Goal: Navigation & Orientation: Find specific page/section

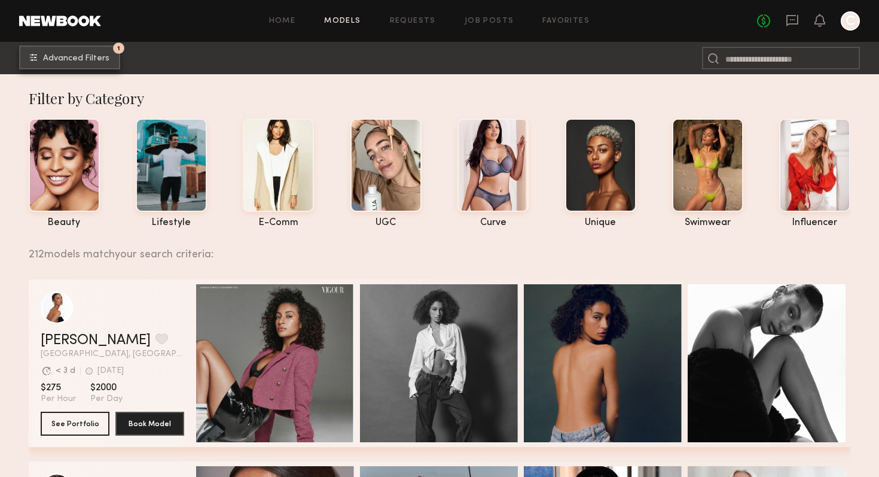
click at [96, 56] on span "Advanced Filters" at bounding box center [76, 58] width 66 height 8
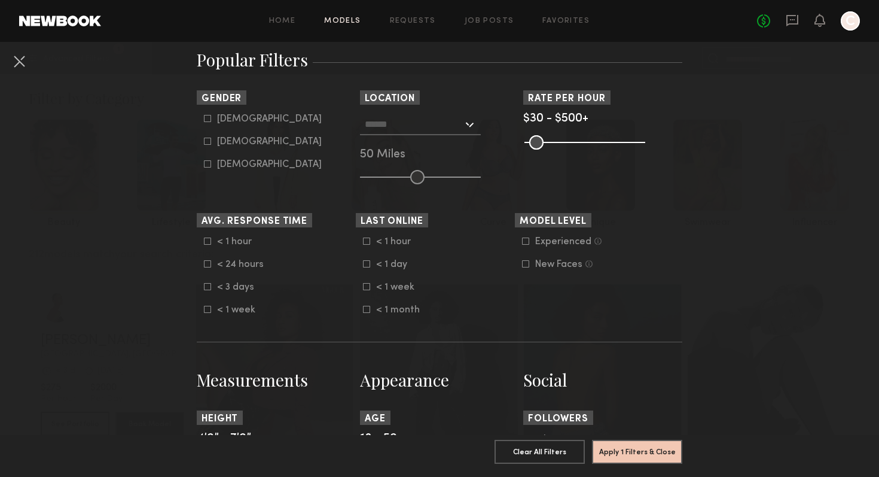
scroll to position [216, 0]
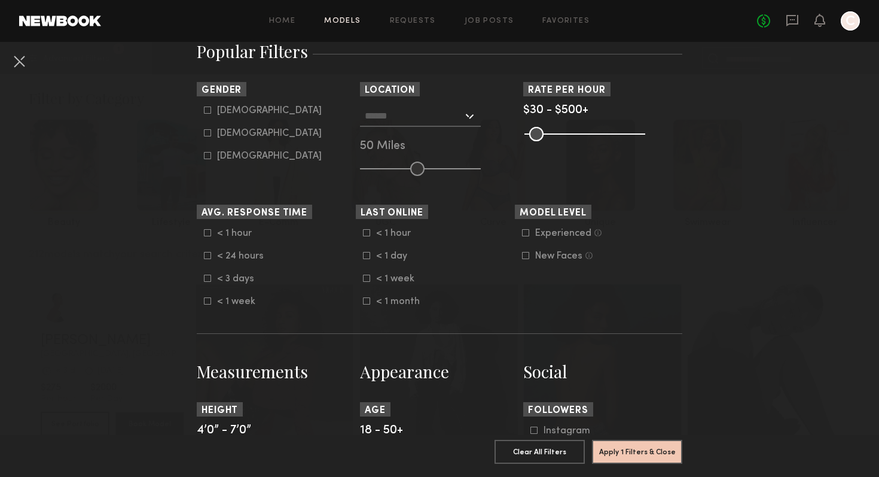
click at [527, 232] on icon at bounding box center [525, 232] width 7 height 7
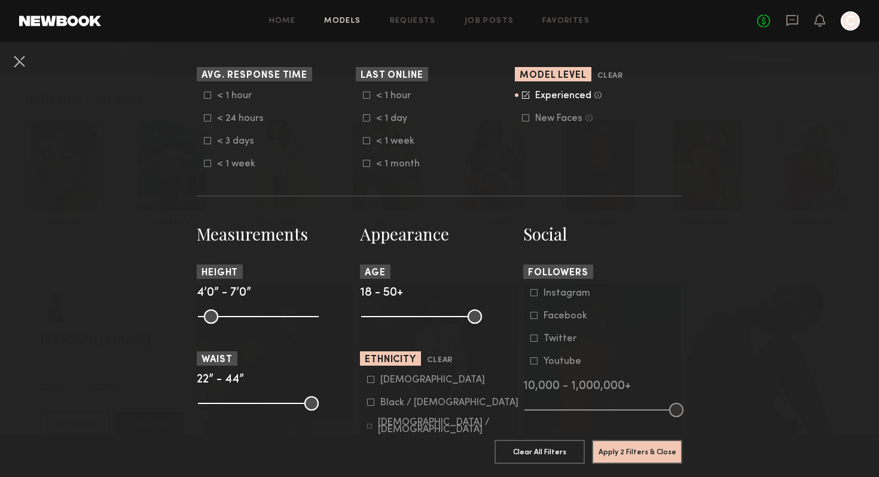
scroll to position [363, 0]
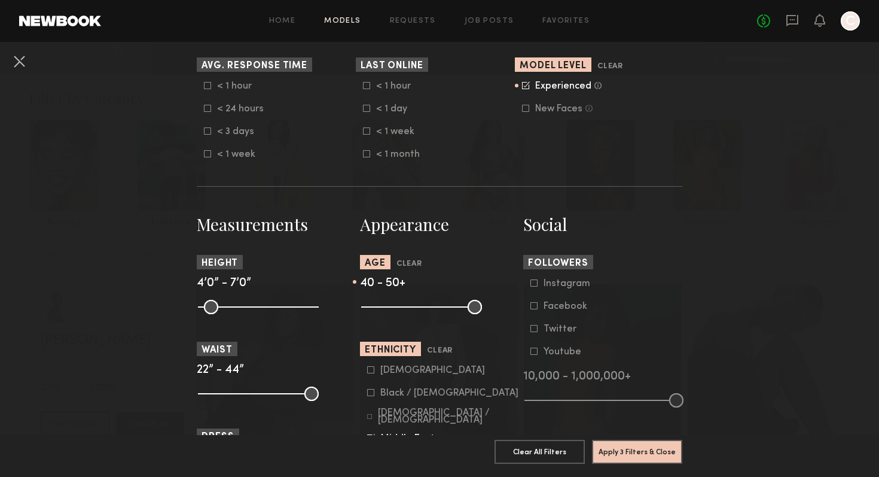
drag, startPoint x: 370, startPoint y: 309, endPoint x: 442, endPoint y: 312, distance: 72.4
type input "**"
click at [442, 312] on input "range" at bounding box center [421, 307] width 121 height 14
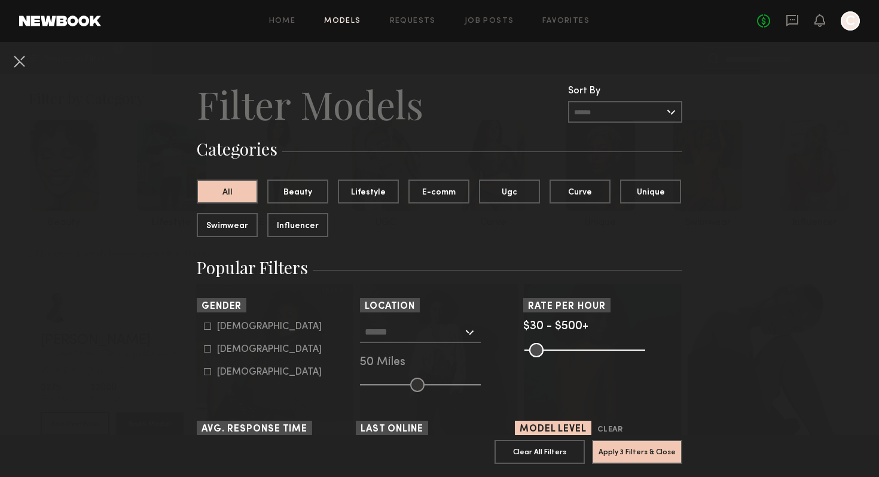
scroll to position [43, 0]
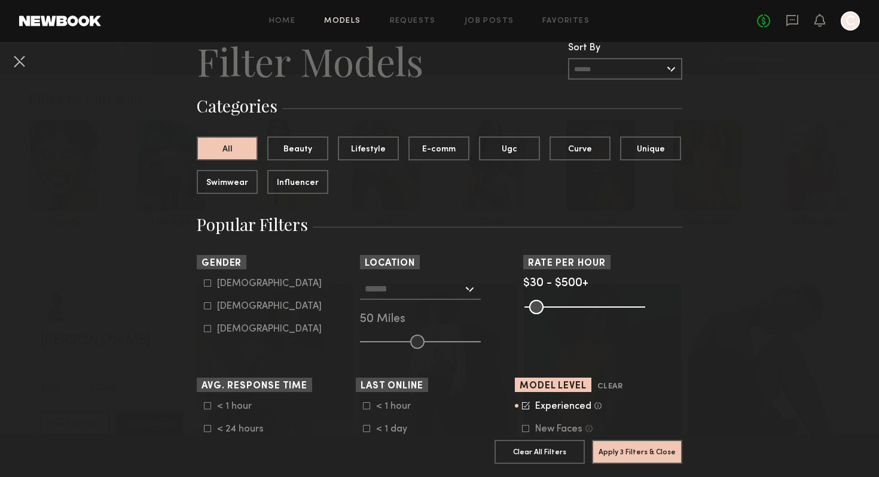
click at [221, 282] on div "[DEMOGRAPHIC_DATA]" at bounding box center [269, 283] width 105 height 7
type input "*"
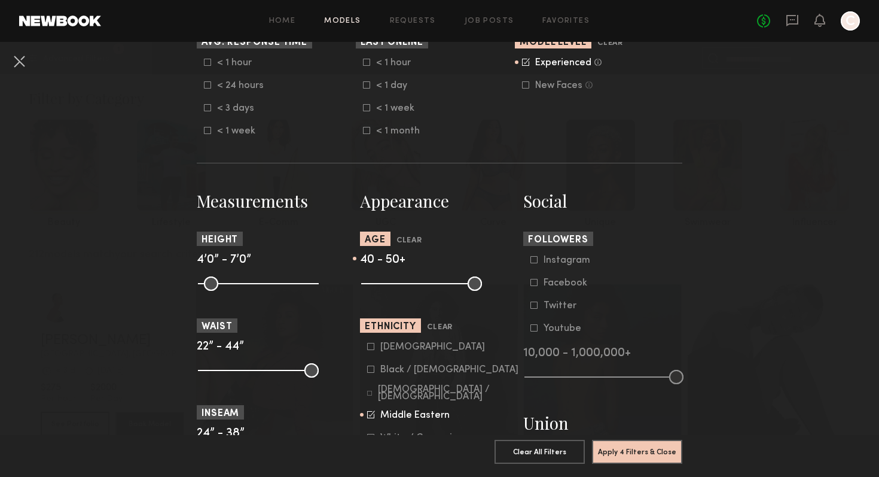
scroll to position [501, 0]
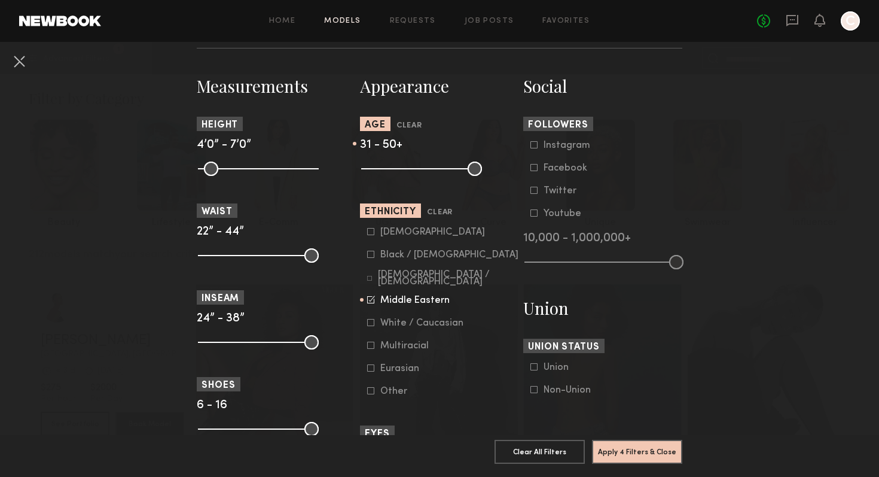
drag, startPoint x: 441, startPoint y: 172, endPoint x: 411, endPoint y: 172, distance: 30.5
click at [411, 172] on input "range" at bounding box center [421, 169] width 121 height 14
type input "**"
click at [409, 172] on input "range" at bounding box center [421, 169] width 121 height 14
click at [633, 452] on button "Apply 4 Filters & Close" at bounding box center [637, 451] width 90 height 24
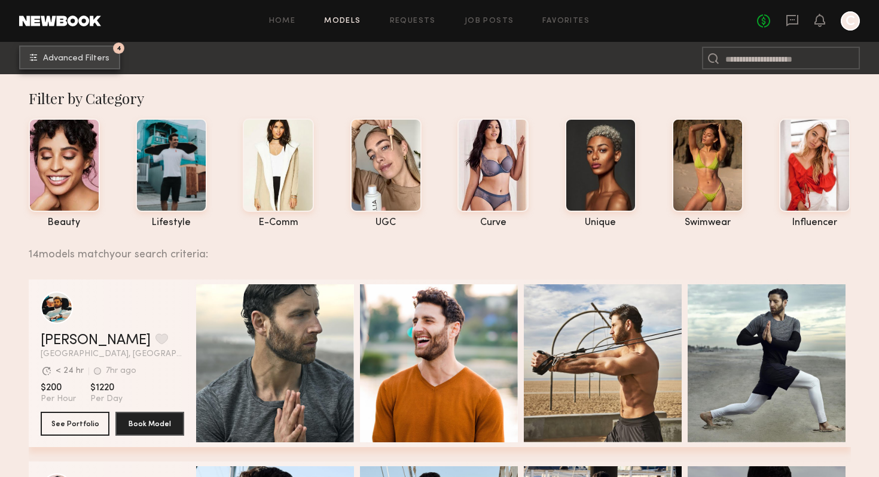
click at [73, 55] on span "Advanced Filters" at bounding box center [76, 58] width 66 height 8
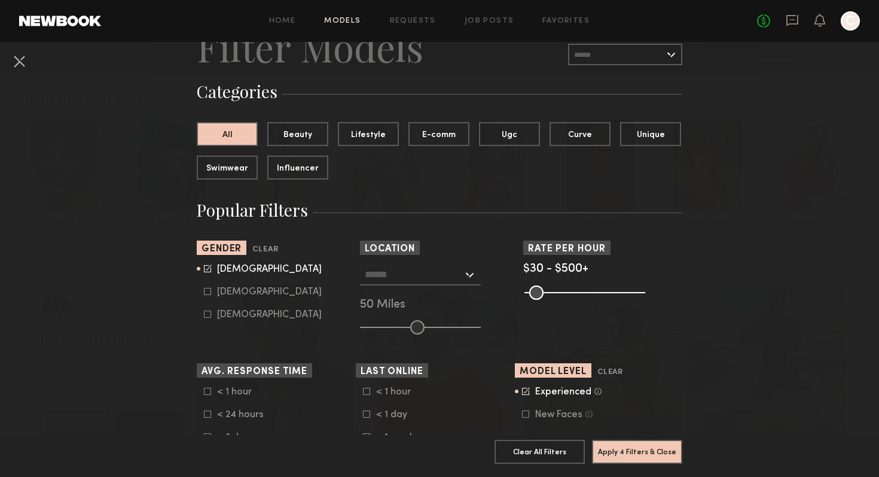
scroll to position [93, 0]
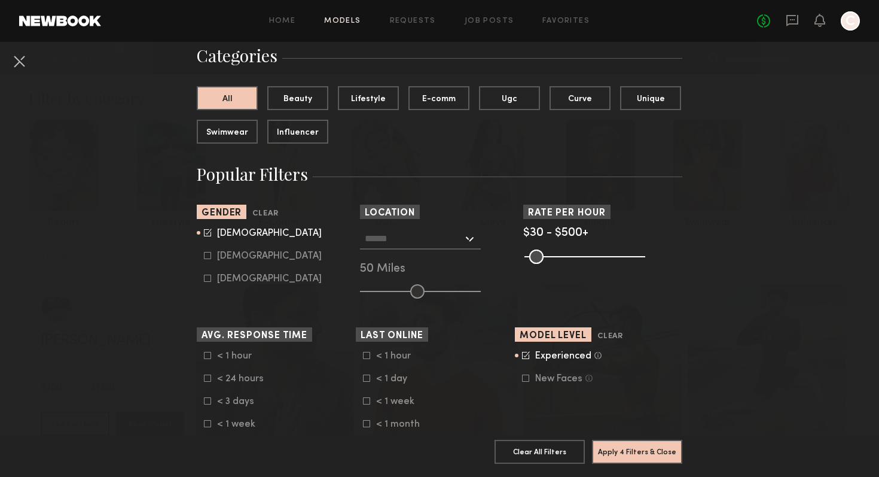
click at [214, 256] on label "[DEMOGRAPHIC_DATA]" at bounding box center [263, 255] width 118 height 7
type input "*"
click at [208, 231] on icon at bounding box center [208, 232] width 8 height 8
type input "**"
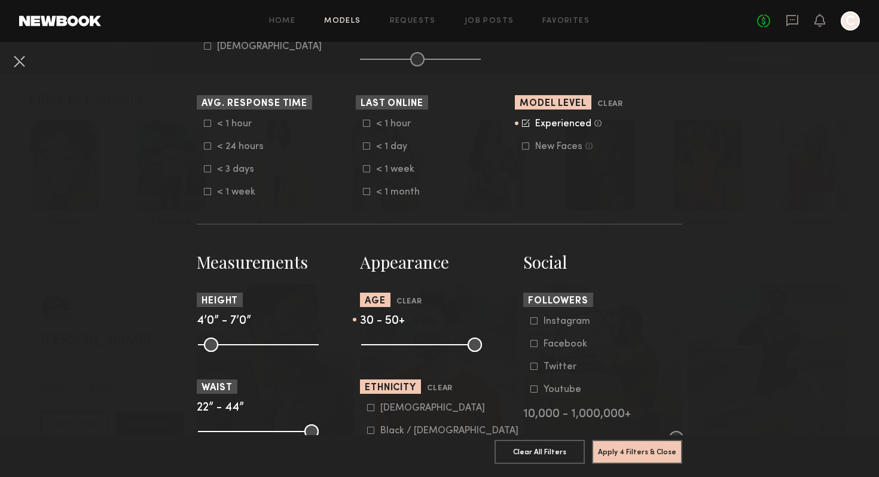
scroll to position [354, 0]
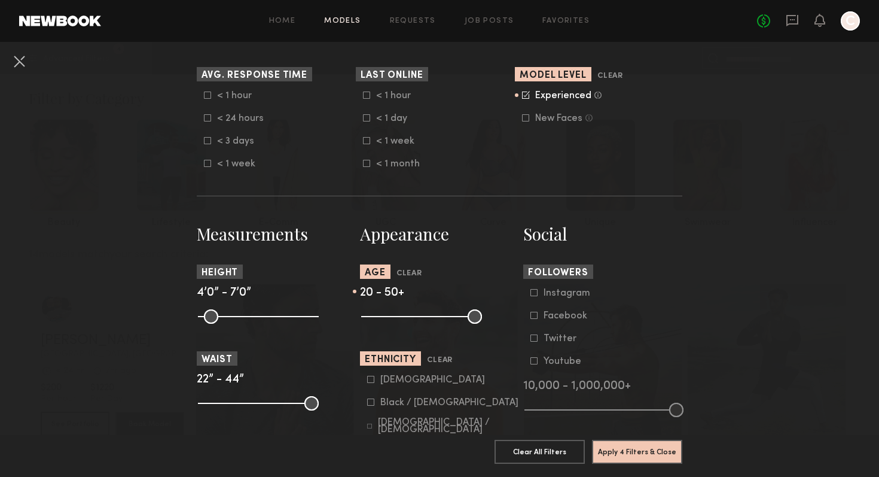
drag, startPoint x: 406, startPoint y: 318, endPoint x: 375, endPoint y: 318, distance: 31.1
type input "**"
click at [375, 318] on input "range" at bounding box center [421, 316] width 121 height 14
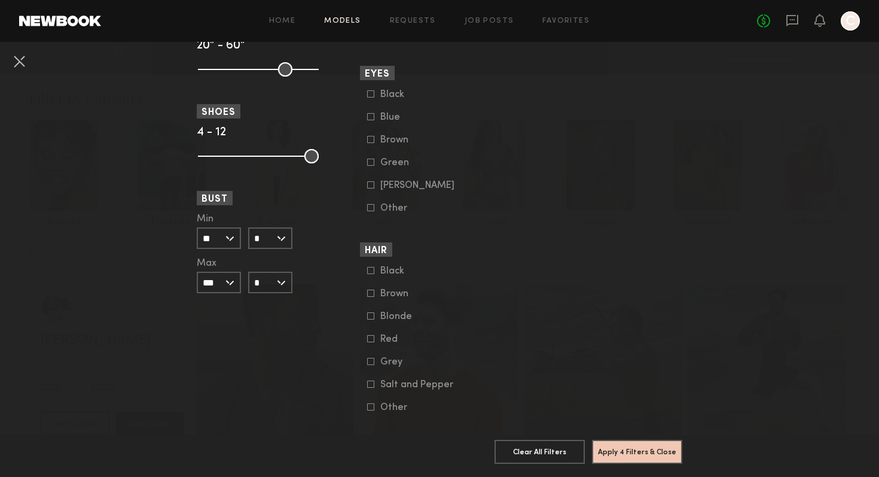
scroll to position [624, 0]
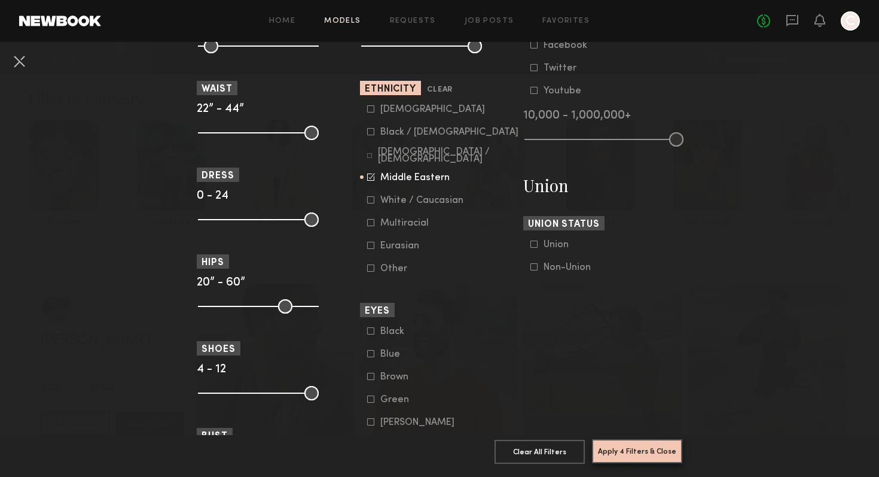
click at [628, 444] on button "Apply 4 Filters & Close" at bounding box center [637, 451] width 90 height 24
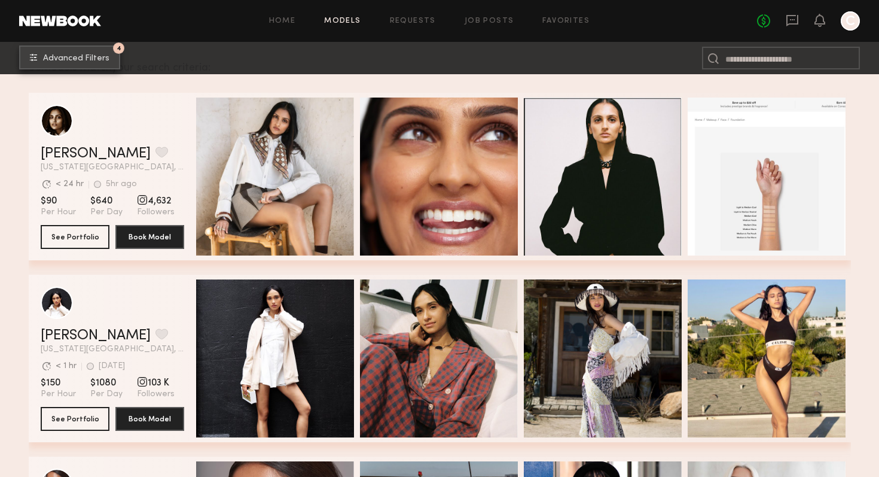
scroll to position [188, 0]
